Goal: Check status: Check status

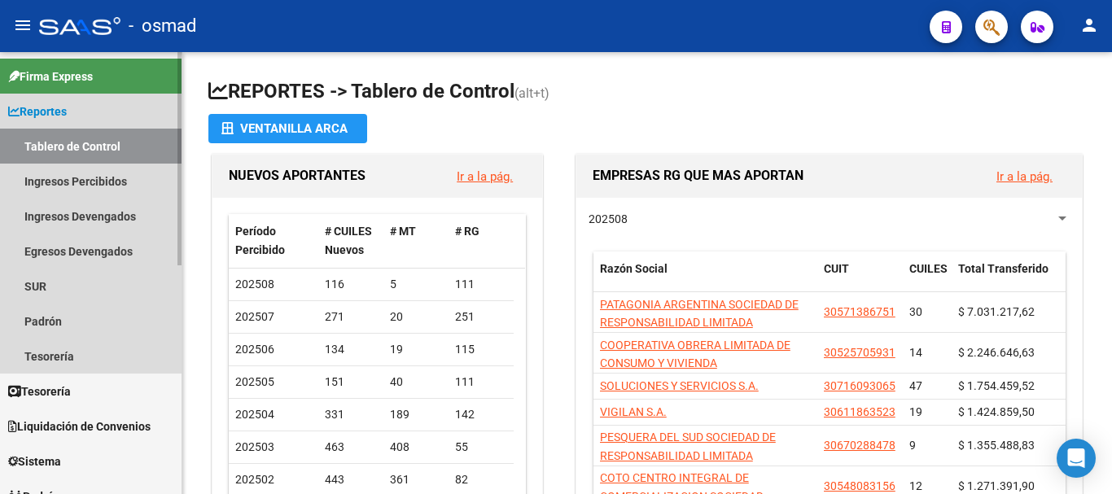
click at [51, 116] on span "Reportes" at bounding box center [37, 112] width 59 height 18
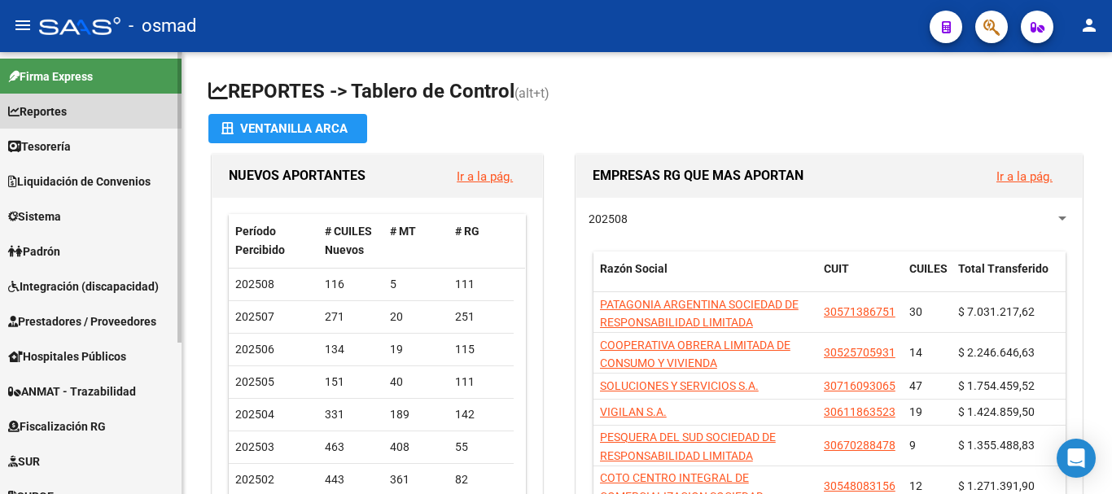
click at [58, 108] on span "Reportes" at bounding box center [37, 112] width 59 height 18
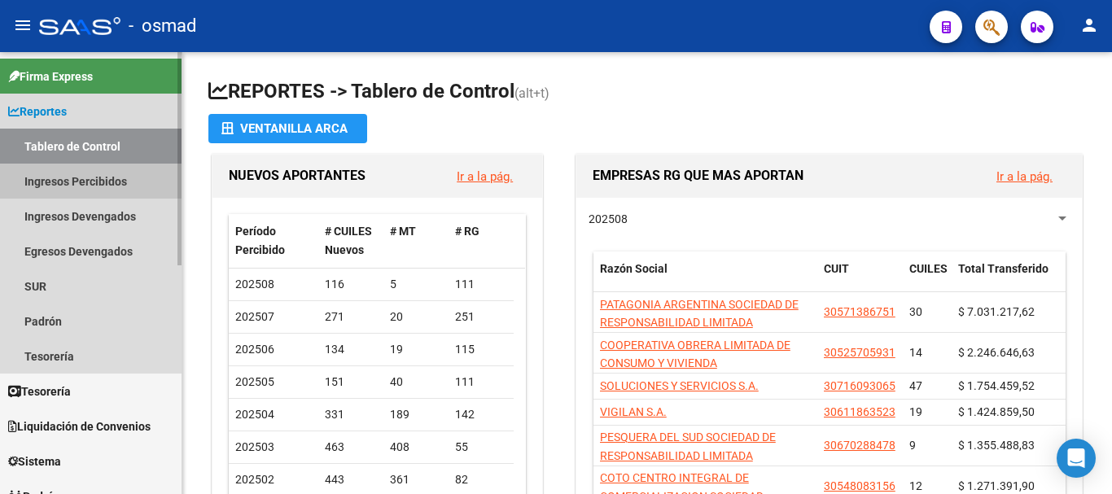
click at [67, 186] on link "Ingresos Percibidos" at bounding box center [90, 181] width 181 height 35
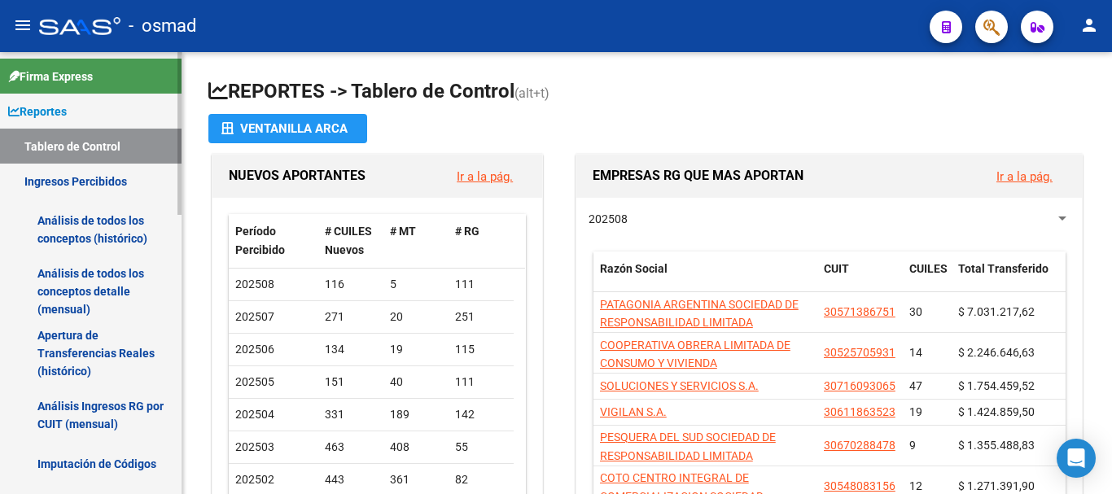
click at [81, 290] on link "Análisis de todos los conceptos detalle (mensual)" at bounding box center [90, 291] width 181 height 62
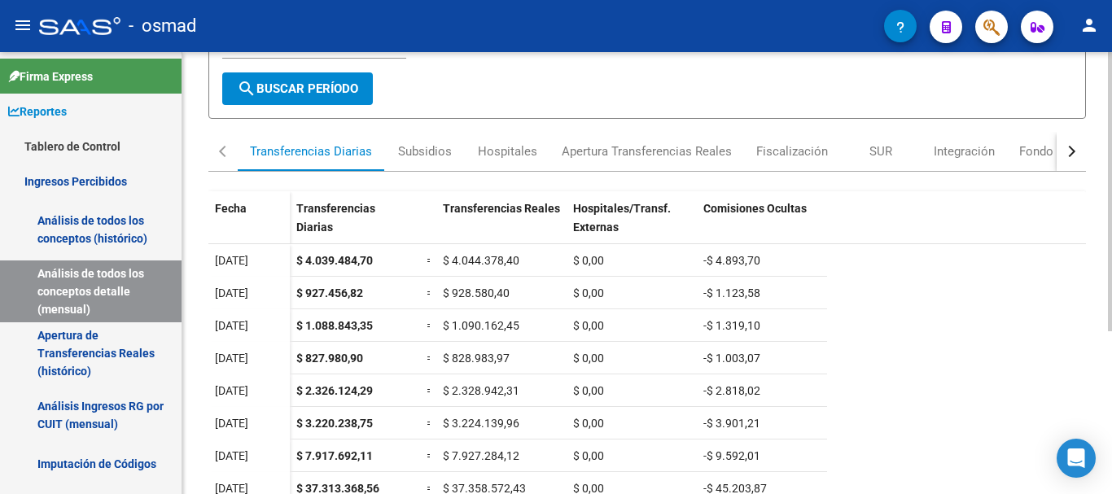
scroll to position [258, 0]
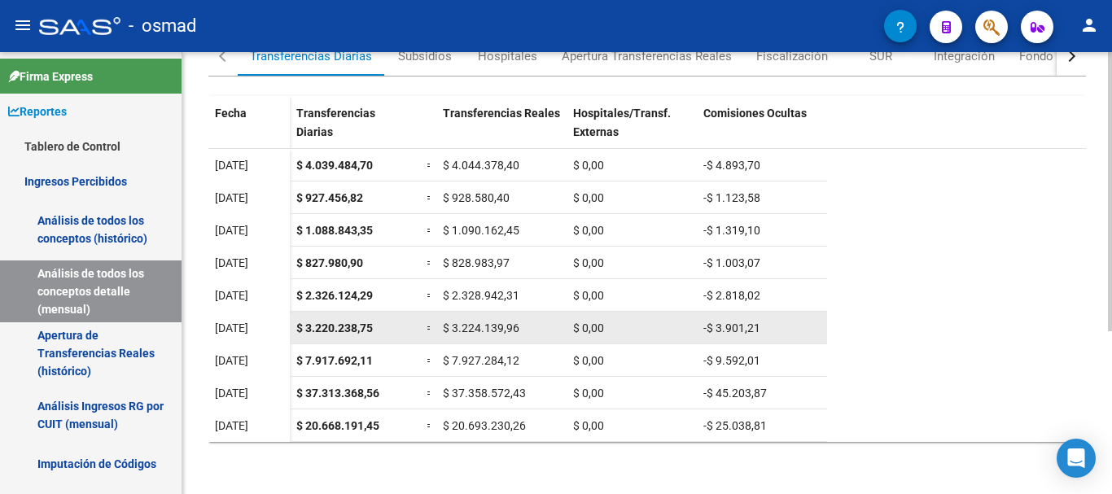
click at [431, 316] on datatable-body-cell "=" at bounding box center [428, 328] width 16 height 32
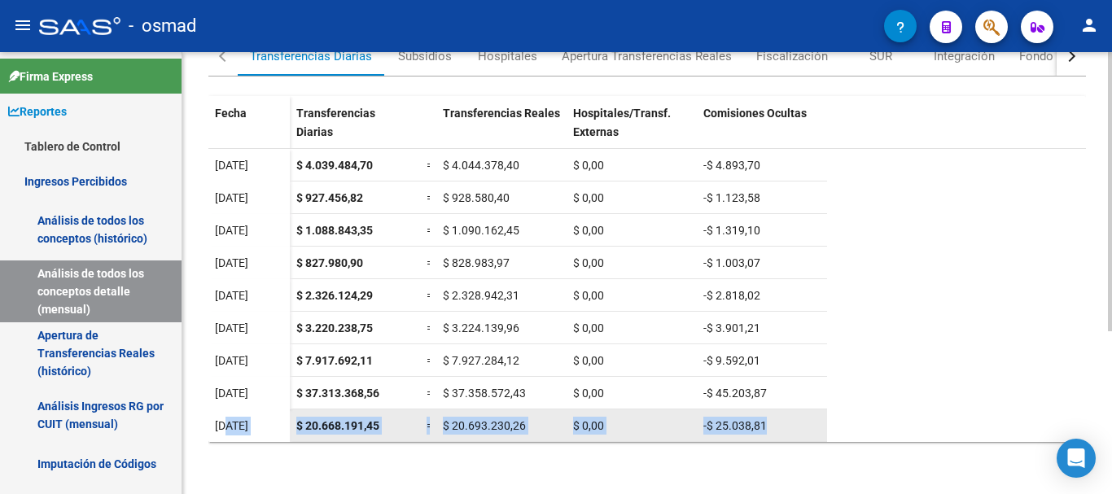
drag, startPoint x: 225, startPoint y: 426, endPoint x: 819, endPoint y: 423, distance: 593.3
click at [819, 423] on datatable-body-row "[DATE] $ 20.668.191,45 = $ 20.693.230,26 $ 0,00 -$ 25.038,81" at bounding box center [517, 425] width 618 height 33
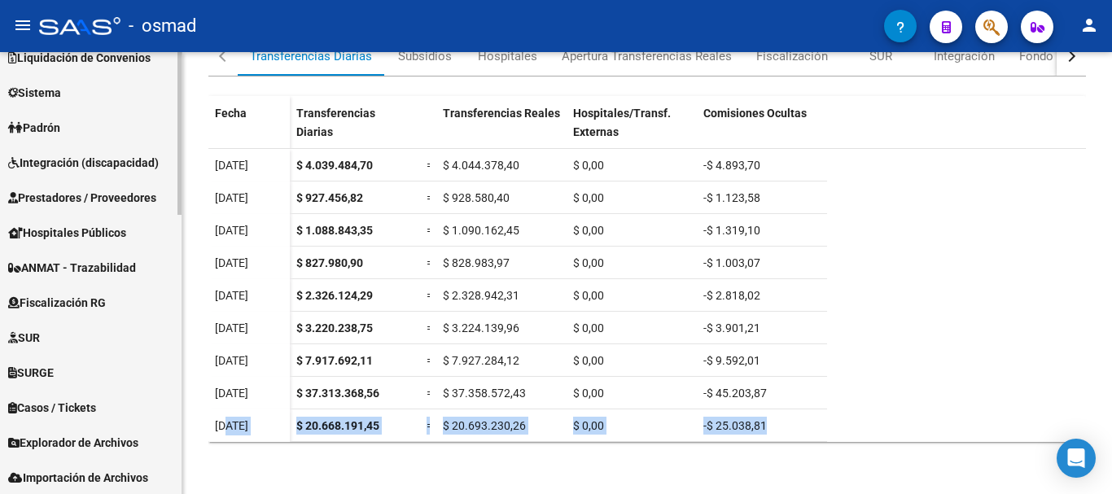
scroll to position [757, 0]
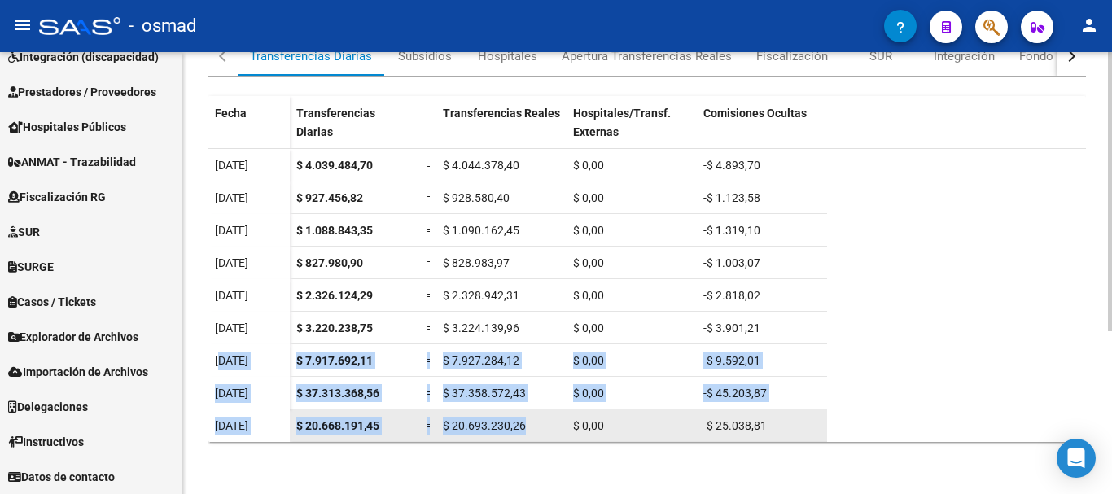
drag, startPoint x: 224, startPoint y: 356, endPoint x: 540, endPoint y: 422, distance: 323.2
click at [540, 417] on datatable-scroller "$ 78.894.544,65 $ 78.990.122,69 $ 0,00 -$ 95.578,04 [DATE] $ 4.039.484,70 = $ 4…" at bounding box center [646, 255] width 877 height 326
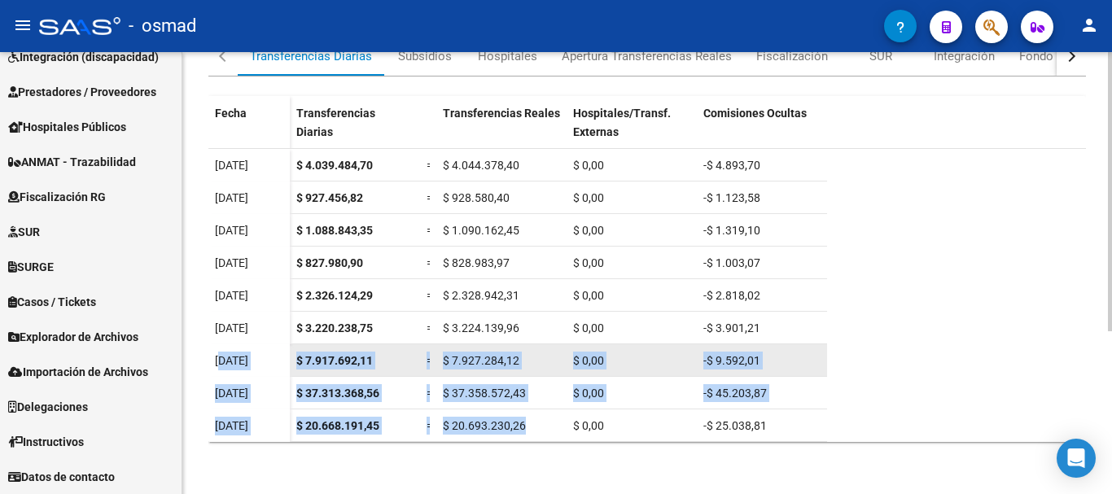
click at [408, 364] on div "$ 7.917.692,11" at bounding box center [354, 361] width 117 height 19
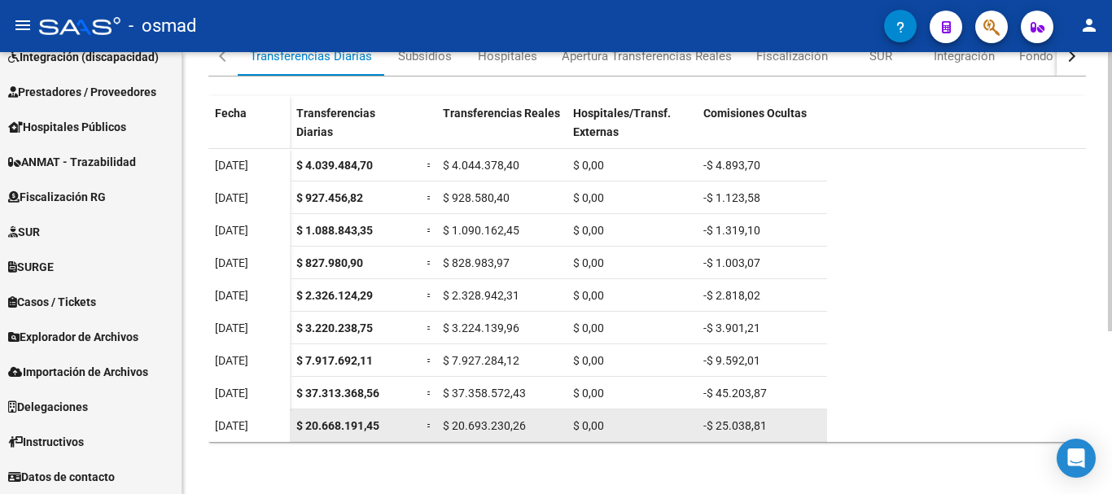
drag, startPoint x: 284, startPoint y: 385, endPoint x: 482, endPoint y: 419, distance: 200.7
click at [482, 417] on datatable-scroller "$ 78.894.544,65 $ 78.990.122,69 $ 0,00 -$ 95.578,04 [DATE] $ 4.039.484,70 = $ 4…" at bounding box center [646, 255] width 877 height 326
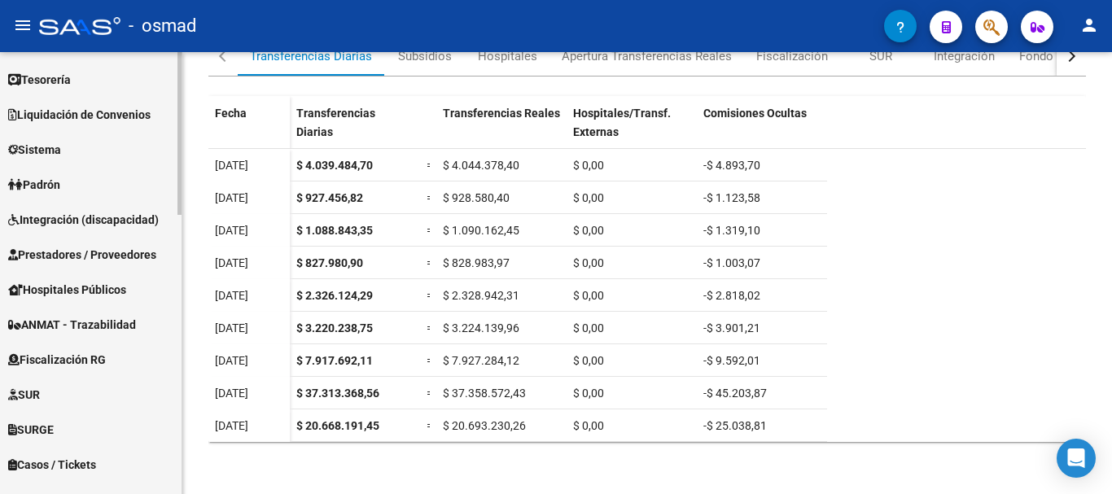
scroll to position [513, 0]
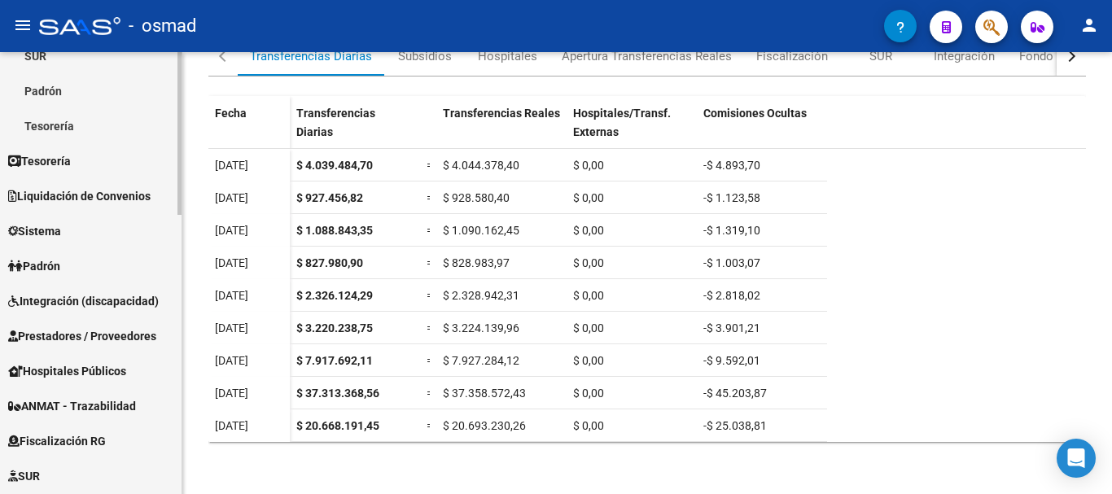
click at [82, 195] on span "Liquidación de Convenios" at bounding box center [79, 196] width 142 height 18
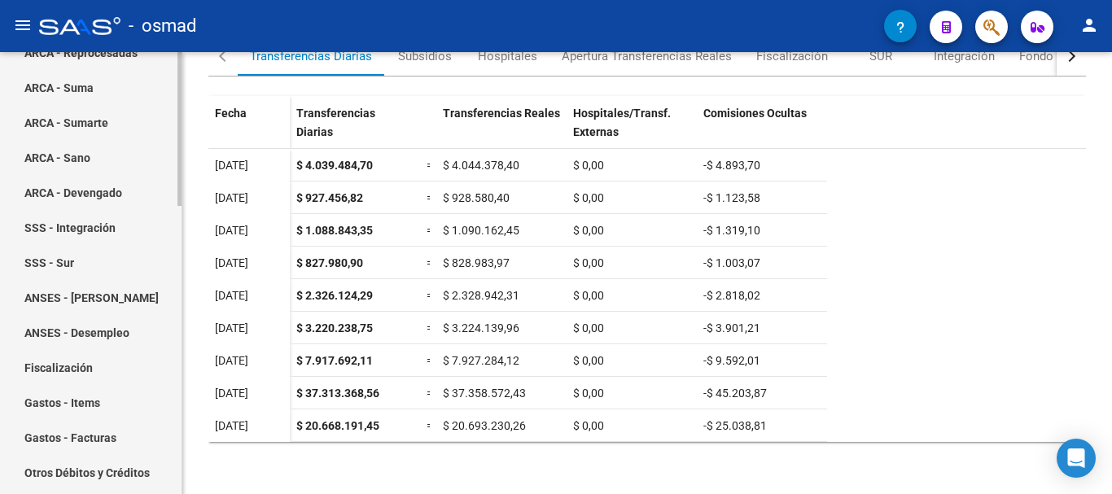
scroll to position [0, 0]
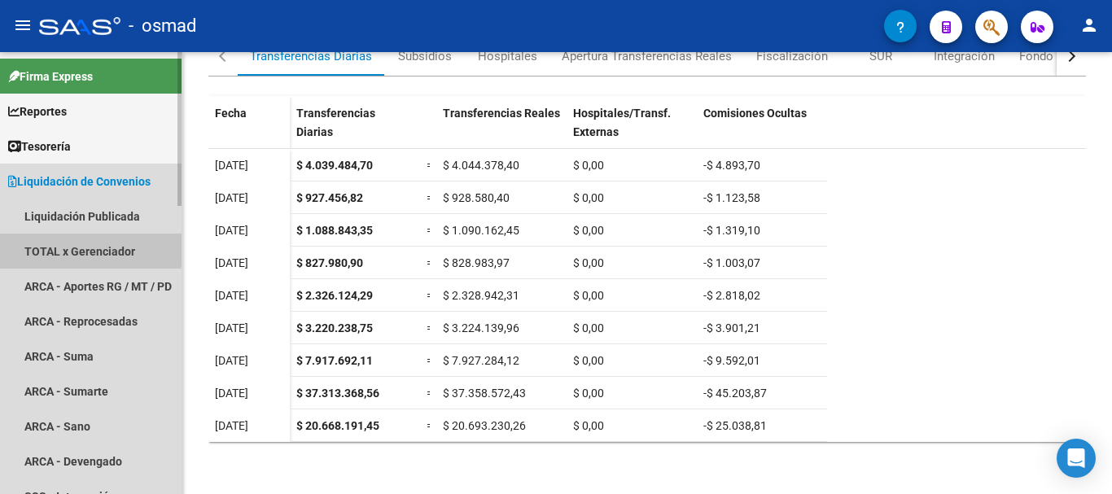
click at [70, 247] on link "TOTAL x Gerenciador" at bounding box center [90, 251] width 181 height 35
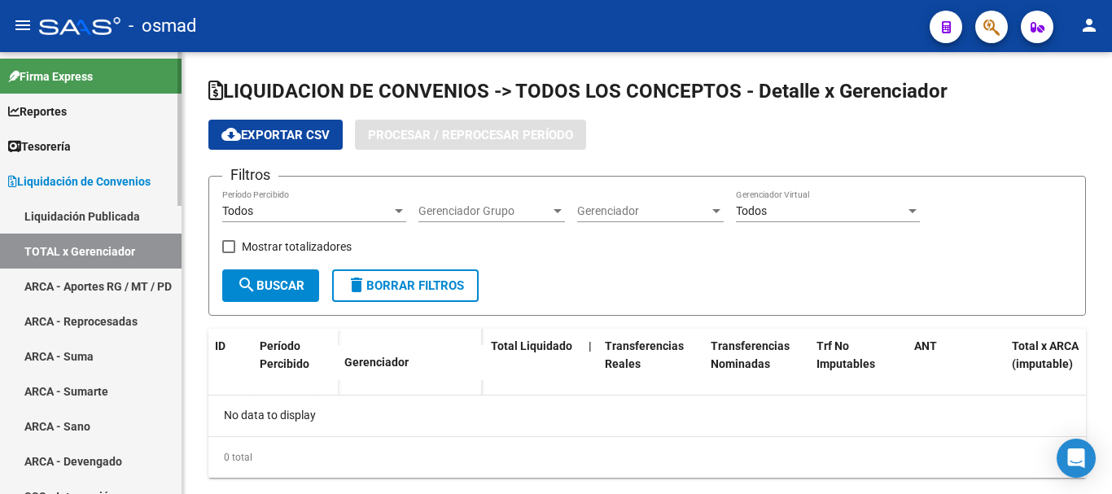
checkbox input "true"
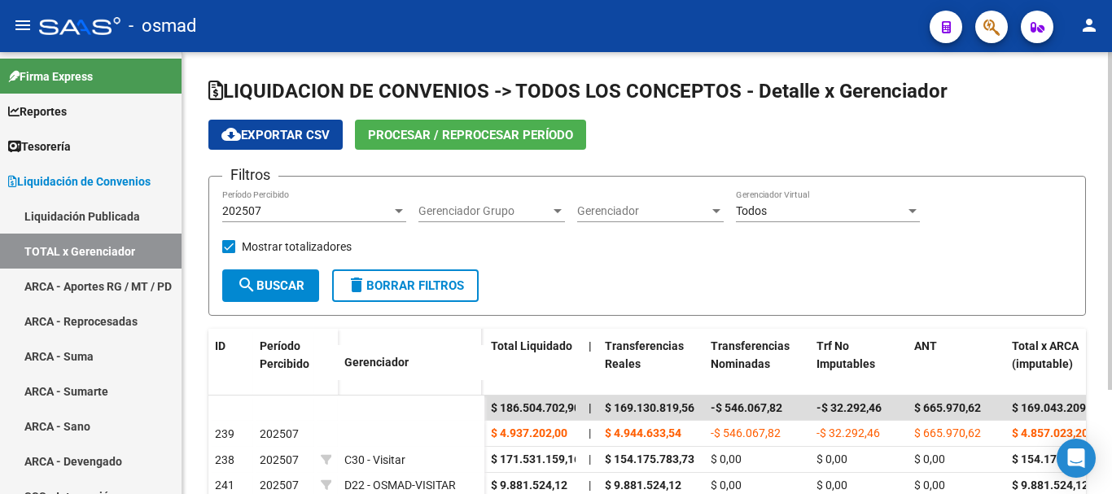
click at [435, 132] on span "Procesar / Reprocesar período" at bounding box center [470, 135] width 205 height 15
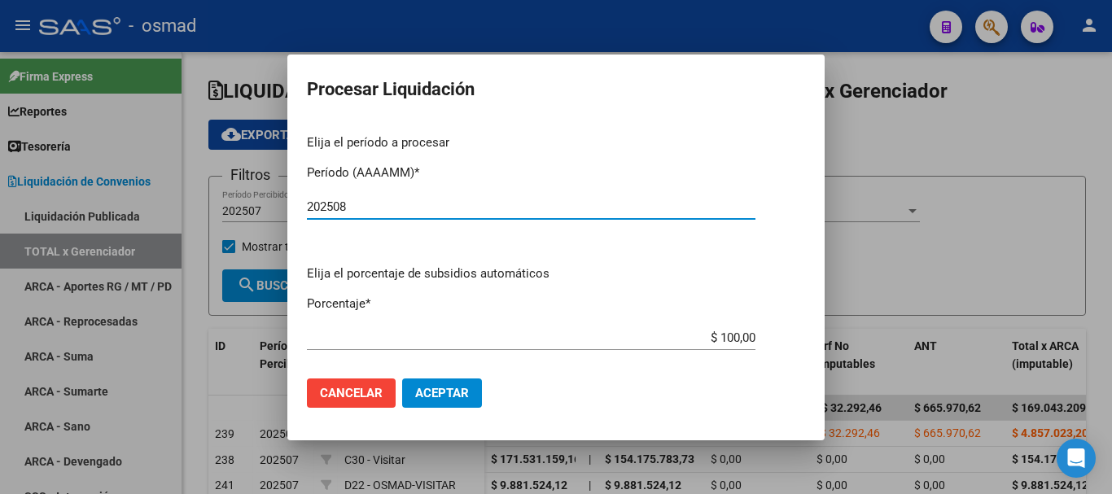
type input "202508"
click at [428, 395] on span "Aceptar" at bounding box center [442, 393] width 54 height 15
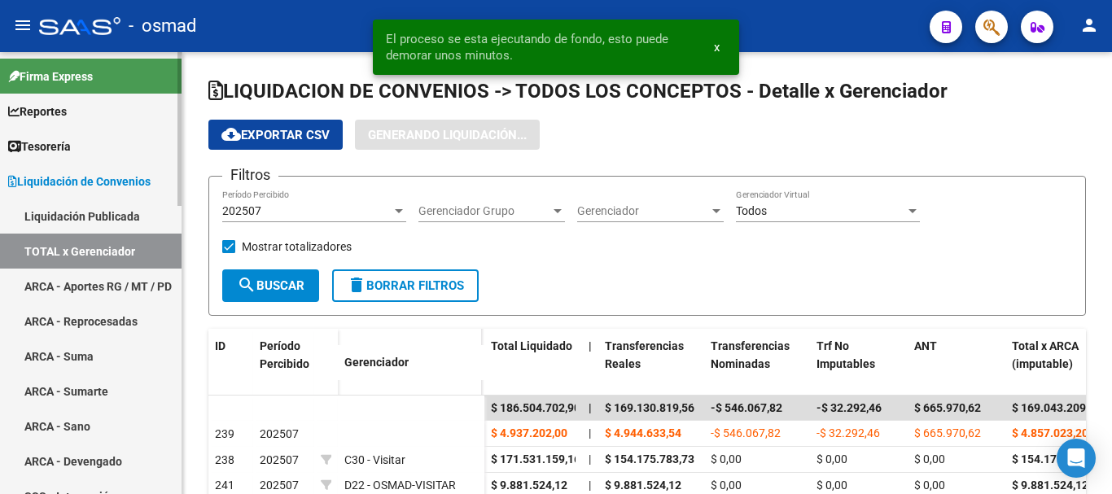
click at [84, 282] on link "ARCA - Aportes RG / MT / PD" at bounding box center [90, 286] width 181 height 35
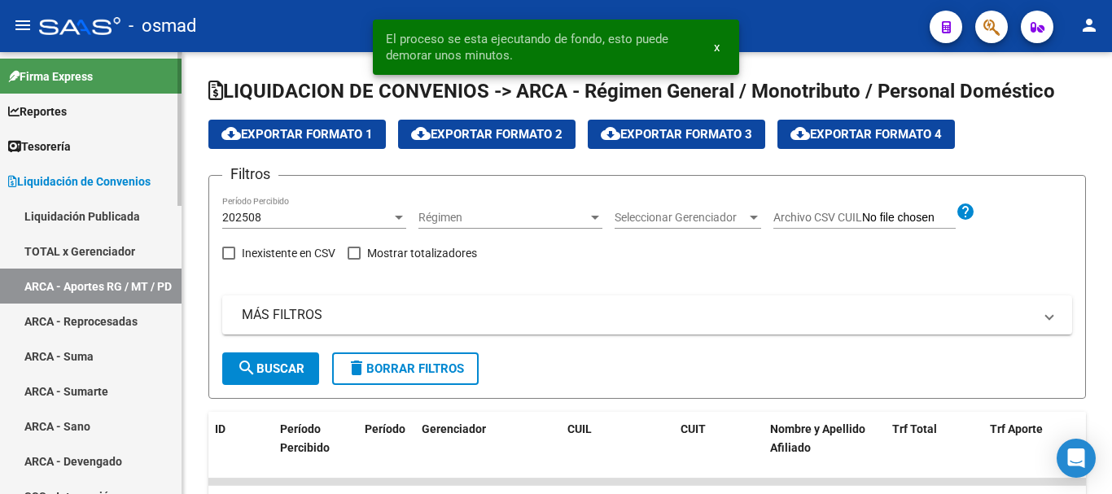
click at [69, 244] on link "TOTAL x Gerenciador" at bounding box center [90, 251] width 181 height 35
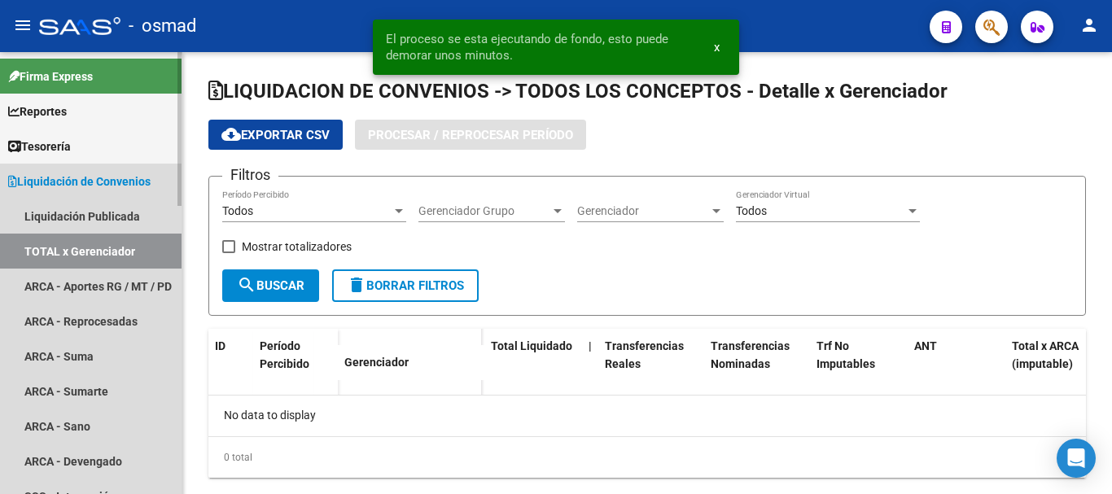
checkbox input "true"
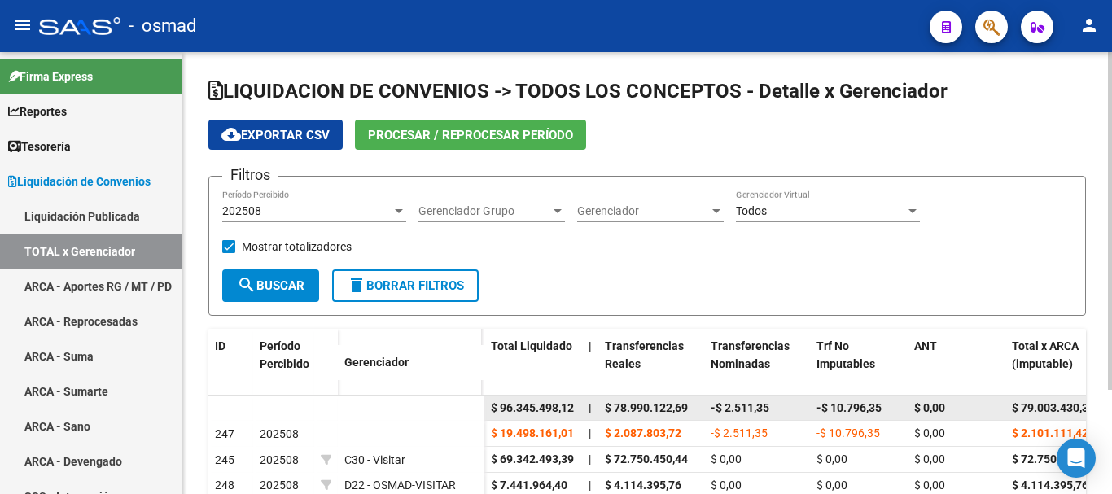
drag, startPoint x: 499, startPoint y: 407, endPoint x: 711, endPoint y: 408, distance: 212.4
